Goal: Task Accomplishment & Management: Use online tool/utility

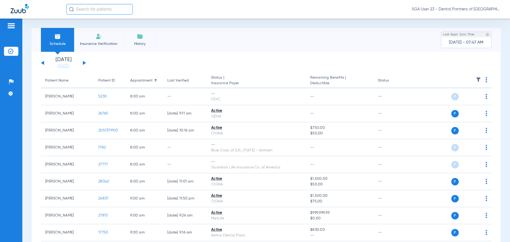
click at [418, 58] on app-single-date-navigator "[DATE] [DATE] [DATE] [DATE] [DATE] [DATE] [DATE] [DATE] [DATE] [DATE] [DATE] [D…" at bounding box center [266, 63] width 451 height 12
click at [402, 65] on app-single-date-navigator "[DATE] [DATE] [DATE] [DATE] [DATE] [DATE] [DATE] [DATE] [DATE] [DATE] [DATE] [D…" at bounding box center [266, 63] width 451 height 12
click at [421, 49] on div "Schedule Insurance Verification History Last Appt. Sync Time: Today - 08:08 AM" at bounding box center [266, 40] width 469 height 24
click at [84, 63] on button at bounding box center [84, 63] width 3 height 4
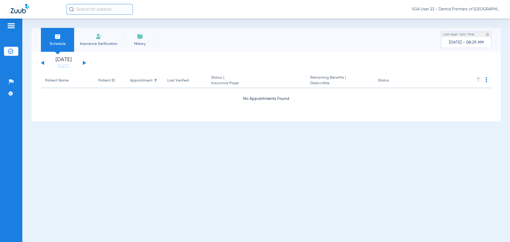
click at [84, 63] on button at bounding box center [84, 63] width 3 height 4
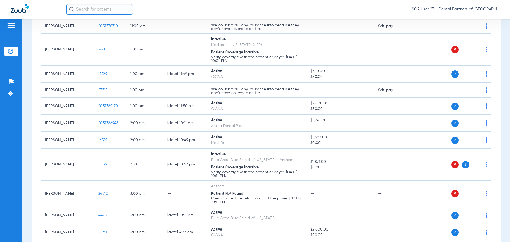
scroll to position [372, 0]
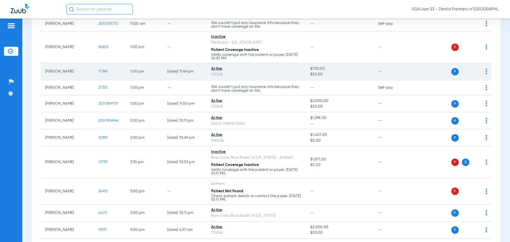
click at [104, 71] on span "17369" at bounding box center [102, 72] width 9 height 4
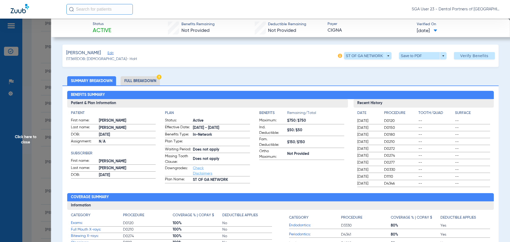
click at [415, 102] on h3 "Recent History" at bounding box center [424, 103] width 141 height 9
drag, startPoint x: 421, startPoint y: 75, endPoint x: 401, endPoint y: 74, distance: 19.2
click at [27, 140] on span "Click here to close" at bounding box center [25, 140] width 51 height 242
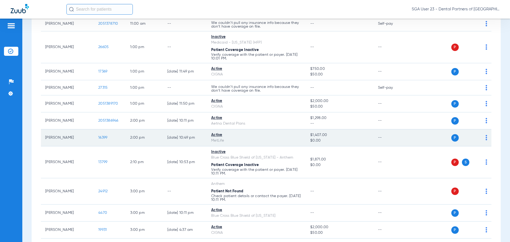
scroll to position [399, 0]
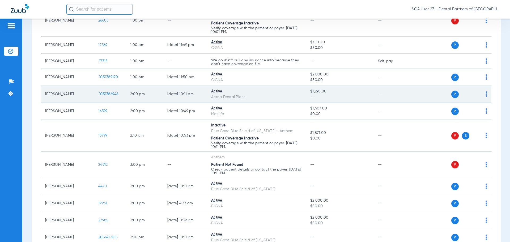
click at [104, 92] on span "2051386946" at bounding box center [108, 94] width 20 height 4
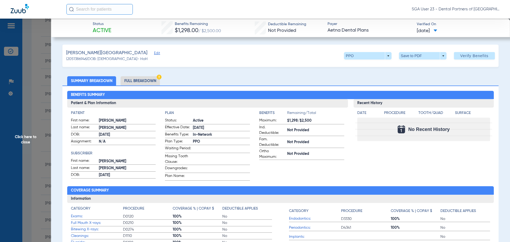
click at [419, 159] on div "Recent History Date Procedure Tooth/Quad Surface No Recent History" at bounding box center [424, 140] width 141 height 82
click at [409, 170] on div "Recent History Date Procedure Tooth/Quad Surface No Recent History" at bounding box center [424, 140] width 141 height 82
click at [424, 169] on div "Recent History Date Procedure Tooth/Quad Surface No Recent History" at bounding box center [424, 140] width 141 height 82
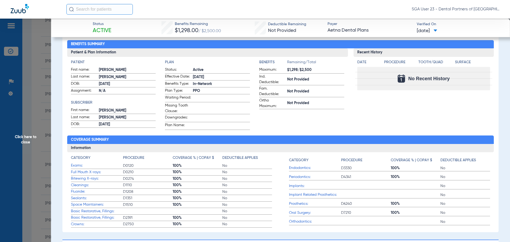
scroll to position [53, 0]
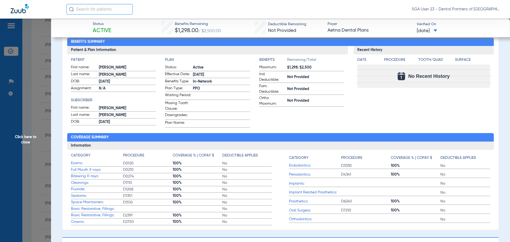
click at [337, 110] on app-benefits-information "Benefits Remaining/Total Maximum: $1,298/$2,500 Ind. Deductible: Not Provided F…" at bounding box center [301, 92] width 85 height 70
click at [423, 105] on div "Recent History Date Procedure Tooth/Quad Surface No Recent History" at bounding box center [424, 87] width 141 height 82
click at [21, 137] on span "Click here to close" at bounding box center [25, 140] width 51 height 242
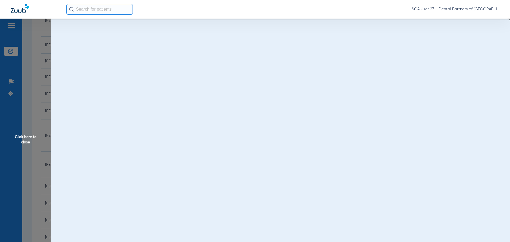
scroll to position [0, 0]
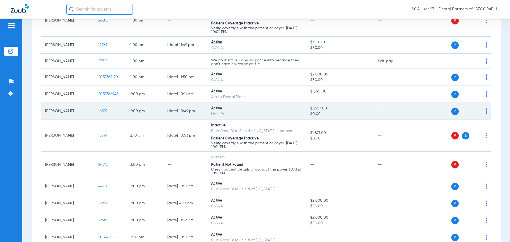
click at [103, 109] on span "16399" at bounding box center [102, 111] width 9 height 4
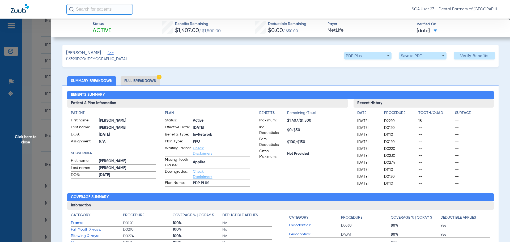
click at [414, 86] on div "Benefits Summary Patient & Plan Information Patient First name: AMY E Last name…" at bounding box center [280, 188] width 436 height 204
click at [20, 138] on span "Click here to close" at bounding box center [25, 140] width 51 height 242
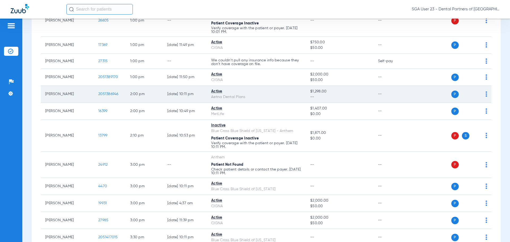
click at [404, 86] on td "--" at bounding box center [392, 94] width 36 height 17
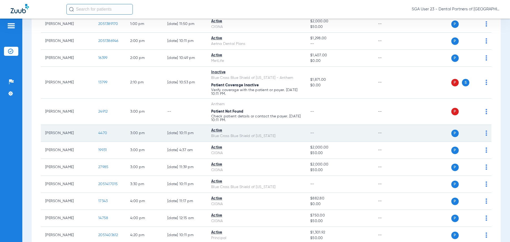
scroll to position [478, 0]
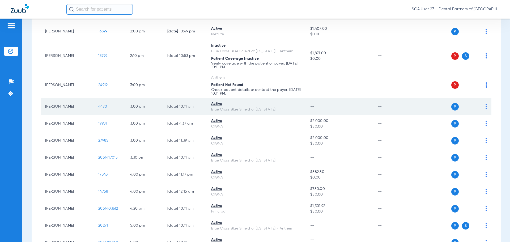
click at [102, 105] on span "4470" at bounding box center [102, 107] width 9 height 4
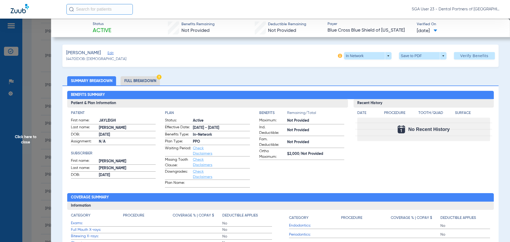
drag, startPoint x: 423, startPoint y: 156, endPoint x: 221, endPoint y: 62, distance: 222.5
click at [415, 151] on div "Recent History Date Procedure Tooth/Quad Surface No Recent History" at bounding box center [424, 143] width 141 height 89
click at [27, 141] on span "Click here to close" at bounding box center [25, 140] width 51 height 242
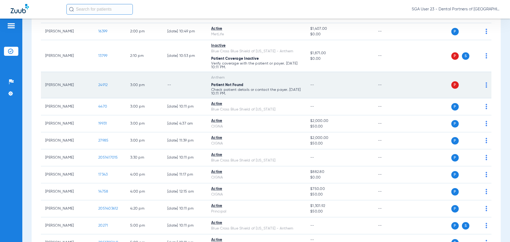
click at [400, 75] on td "--" at bounding box center [392, 85] width 36 height 26
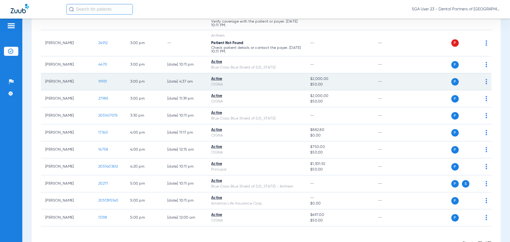
scroll to position [532, 0]
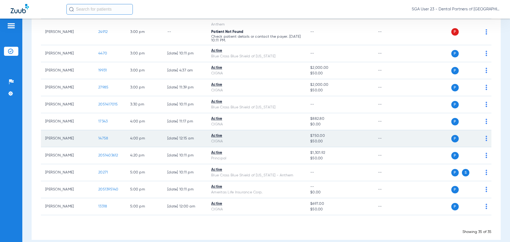
click at [100, 137] on span "14758" at bounding box center [103, 139] width 10 height 4
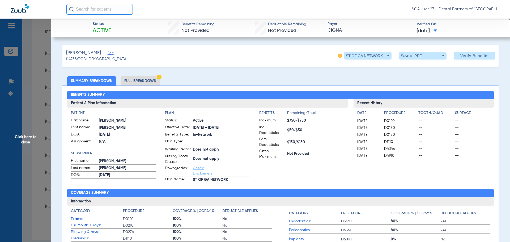
click at [33, 135] on span "Click here to close" at bounding box center [25, 140] width 51 height 242
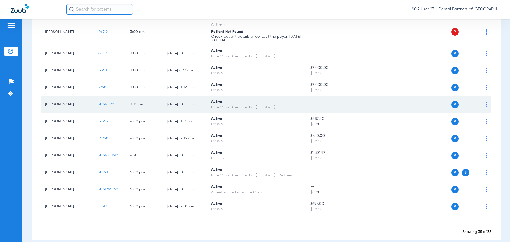
click at [109, 104] on span "2051417015" at bounding box center [108, 105] width 20 height 4
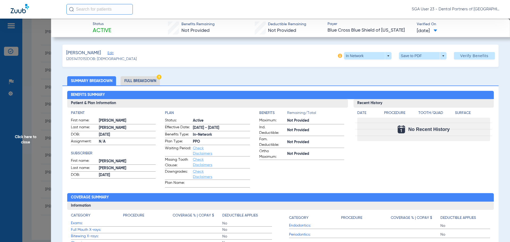
drag, startPoint x: 408, startPoint y: 165, endPoint x: 364, endPoint y: 151, distance: 46.1
click at [407, 165] on div "Recent History Date Procedure Tooth/Quad Surface No Recent History" at bounding box center [424, 143] width 141 height 89
click at [25, 141] on span "Click here to close" at bounding box center [25, 140] width 51 height 242
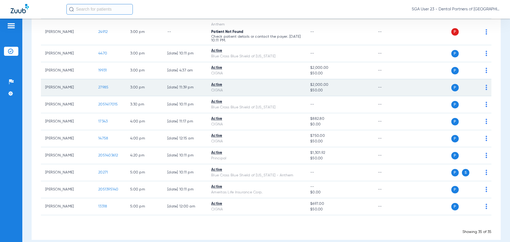
click at [103, 87] on span "27985" at bounding box center [103, 88] width 10 height 4
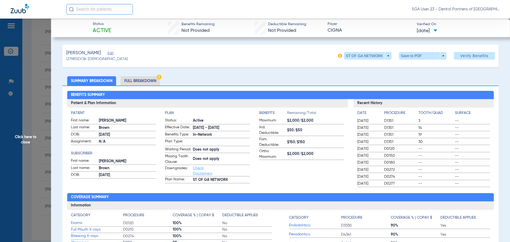
click at [31, 134] on span "Click here to close" at bounding box center [25, 140] width 51 height 242
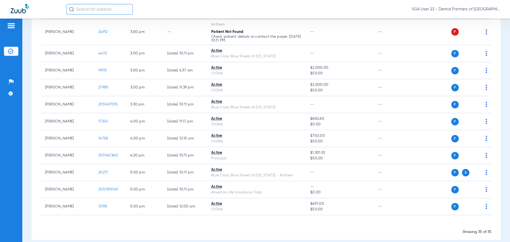
scroll to position [537, 0]
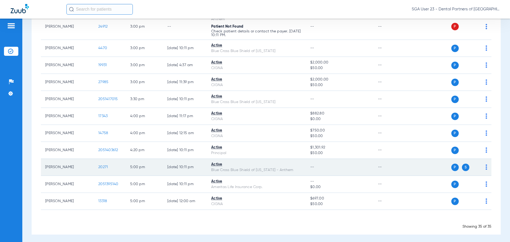
click at [107, 166] on span "20271" at bounding box center [103, 167] width 10 height 4
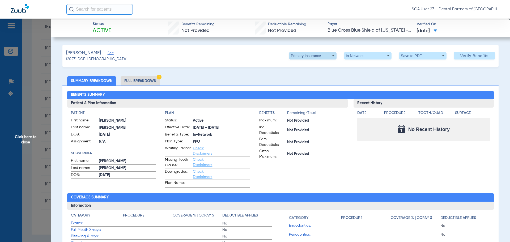
click at [330, 54] on span at bounding box center [313, 55] width 48 height 7
click at [305, 75] on span "Secondary Insurance" at bounding box center [307, 77] width 35 height 4
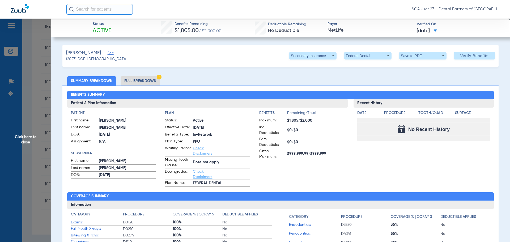
drag, startPoint x: 404, startPoint y: 158, endPoint x: 187, endPoint y: 94, distance: 225.7
click at [398, 156] on div "Recent History Date Procedure Tooth/Quad Surface No Recent History" at bounding box center [424, 143] width 141 height 88
click at [33, 139] on span "Click here to close" at bounding box center [25, 140] width 51 height 242
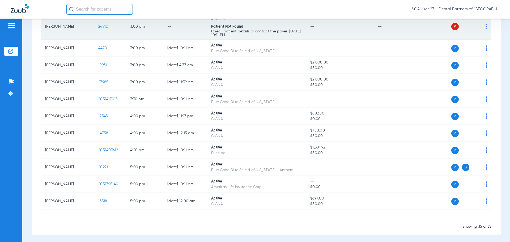
drag, startPoint x: 415, startPoint y: 84, endPoint x: 286, endPoint y: 28, distance: 140.2
click at [415, 84] on div "P S" at bounding box center [449, 82] width 78 height 7
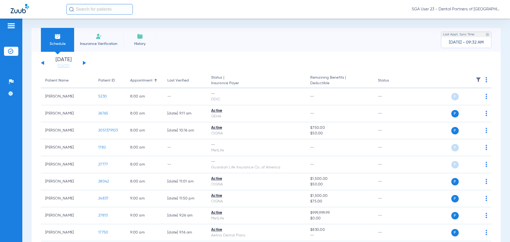
drag, startPoint x: 414, startPoint y: 53, endPoint x: 380, endPoint y: 33, distance: 39.3
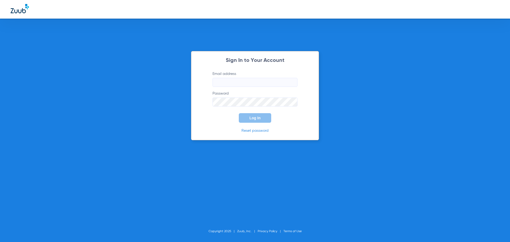
click at [421, 125] on div "Sign In to Your Account Email address Password Log In Reset password Copyright …" at bounding box center [255, 121] width 510 height 242
click at [221, 85] on input "Email address" at bounding box center [255, 82] width 85 height 9
type input "[EMAIL_ADDRESS][DOMAIN_NAME]"
click at [257, 116] on span "Log In" at bounding box center [255, 118] width 11 height 4
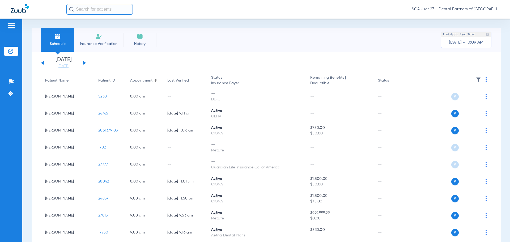
click at [403, 60] on app-single-date-navigator "[DATE] [DATE] [DATE] [DATE] [DATE] [DATE] [DATE] [DATE] [DATE] [DATE] [DATE] [D…" at bounding box center [266, 63] width 451 height 12
drag, startPoint x: 417, startPoint y: 61, endPoint x: 194, endPoint y: 22, distance: 225.9
click at [413, 59] on app-single-date-navigator "[DATE] [DATE] [DATE] [DATE] [DATE] [DATE] [DATE] [DATE] [DATE] [DATE] [DATE] [D…" at bounding box center [266, 63] width 451 height 12
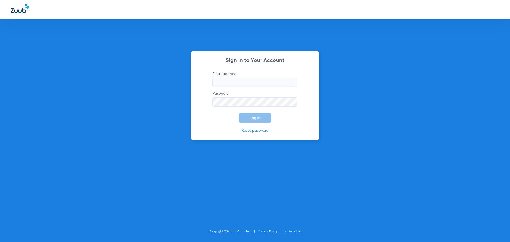
click at [221, 81] on input "Email address" at bounding box center [255, 82] width 85 height 9
type input "[EMAIL_ADDRESS][DOMAIN_NAME]"
drag, startPoint x: 251, startPoint y: 112, endPoint x: 251, endPoint y: 117, distance: 4.3
click at [251, 115] on form "Email address [EMAIL_ADDRESS][DOMAIN_NAME] Password Log In" at bounding box center [255, 97] width 101 height 52
click at [251, 117] on span "Log In" at bounding box center [255, 118] width 11 height 4
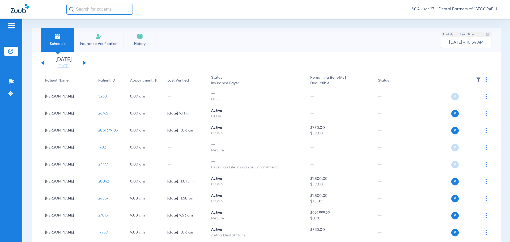
drag, startPoint x: 399, startPoint y: 55, endPoint x: 373, endPoint y: 36, distance: 32.3
